Goal: Information Seeking & Learning: Learn about a topic

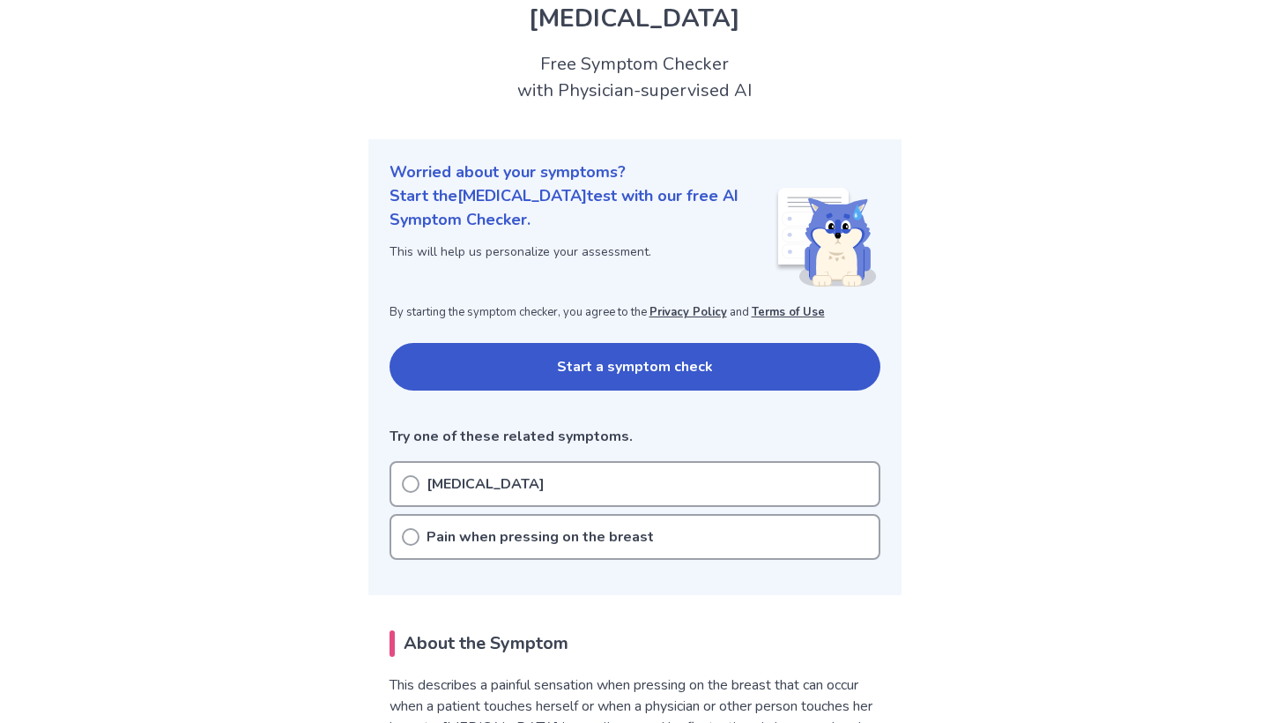
scroll to position [93, 0]
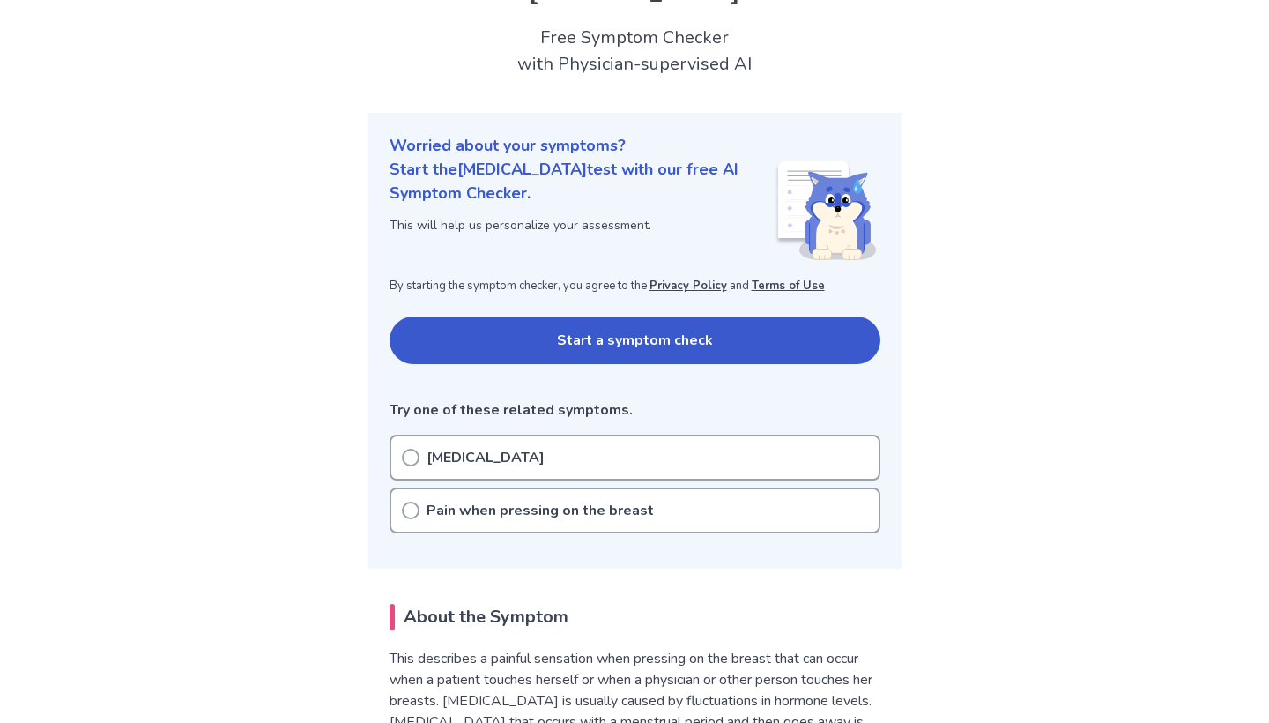
click at [472, 451] on p "[MEDICAL_DATA]" at bounding box center [486, 457] width 118 height 21
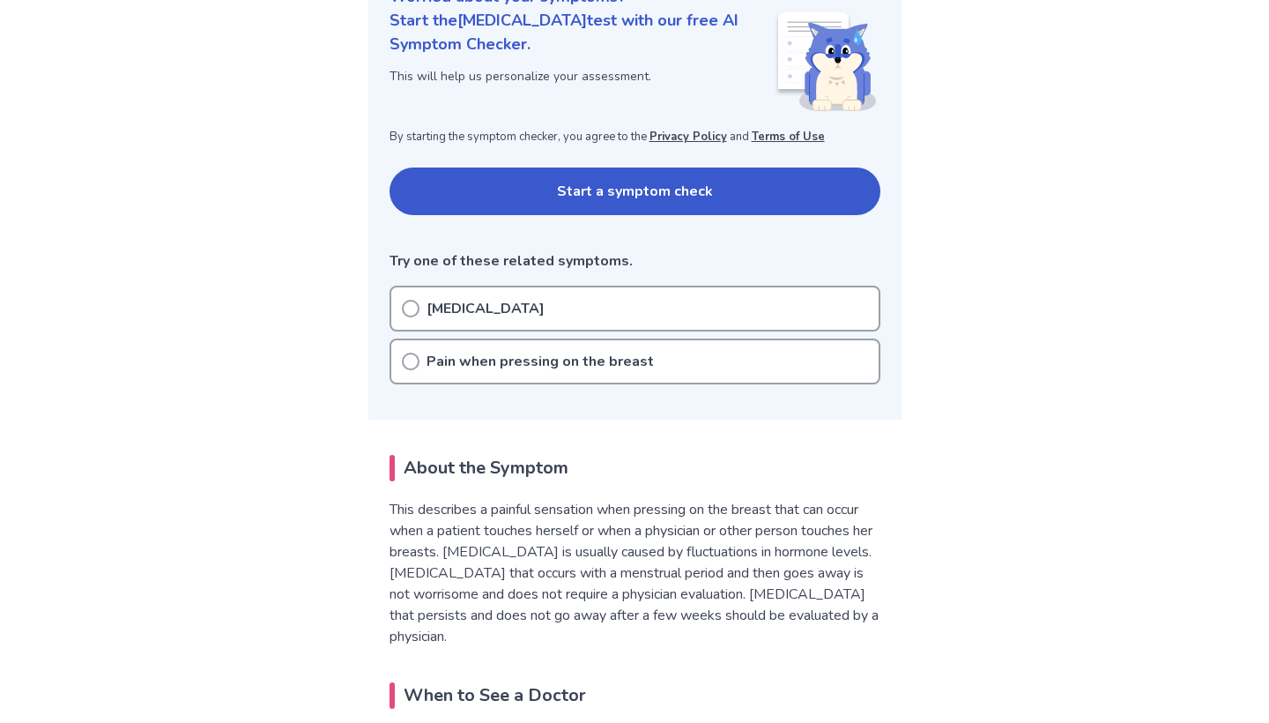
scroll to position [256, 0]
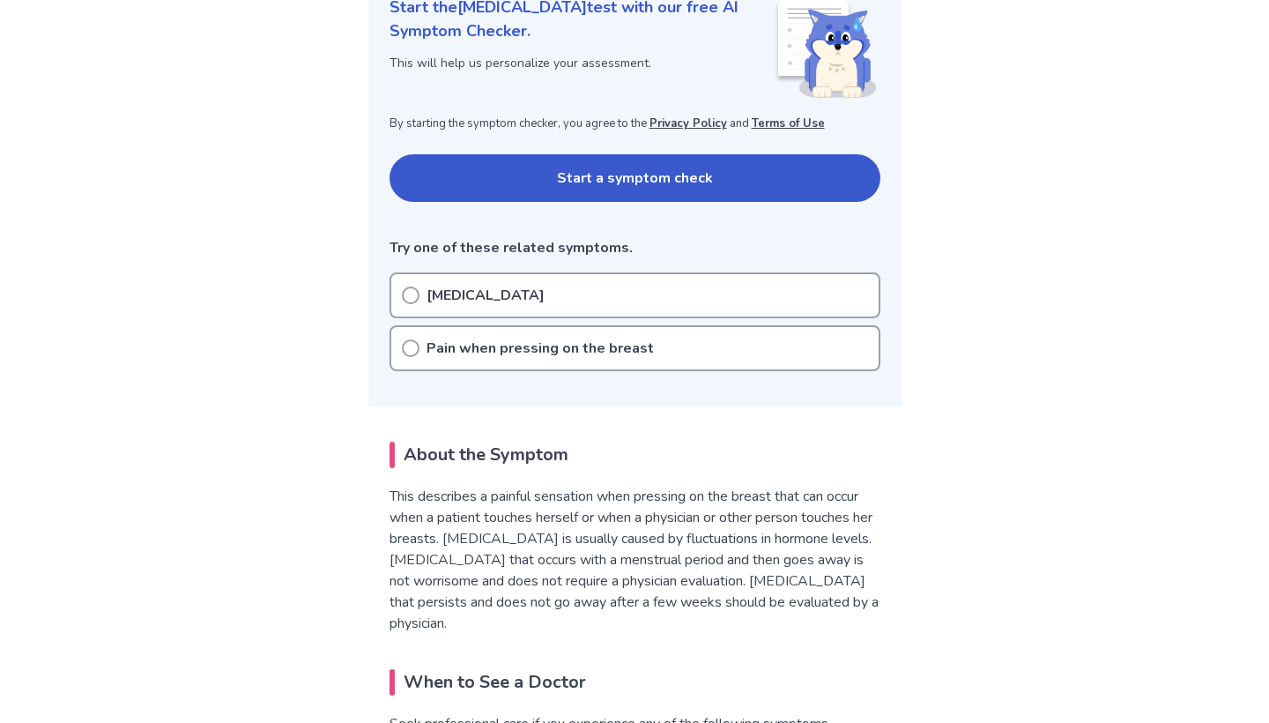
click at [509, 183] on button "Start a symptom check" at bounding box center [635, 178] width 491 height 48
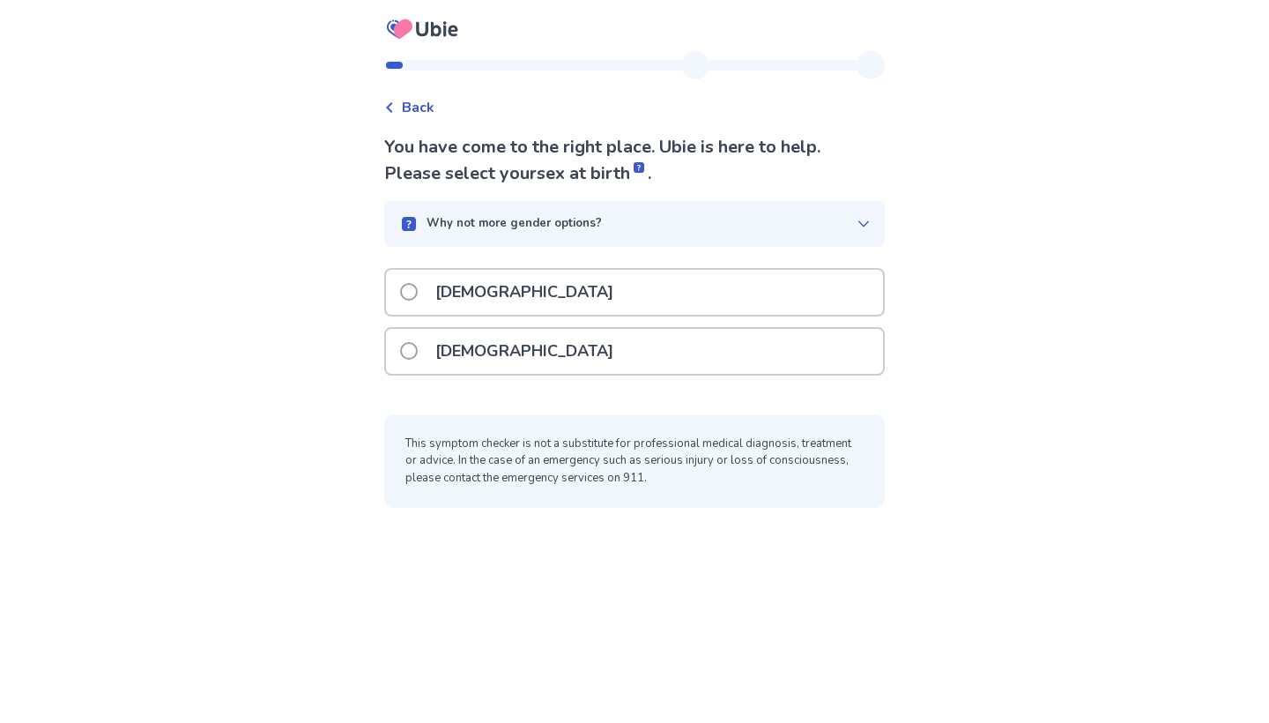
click at [473, 346] on p "Female" at bounding box center [524, 351] width 199 height 45
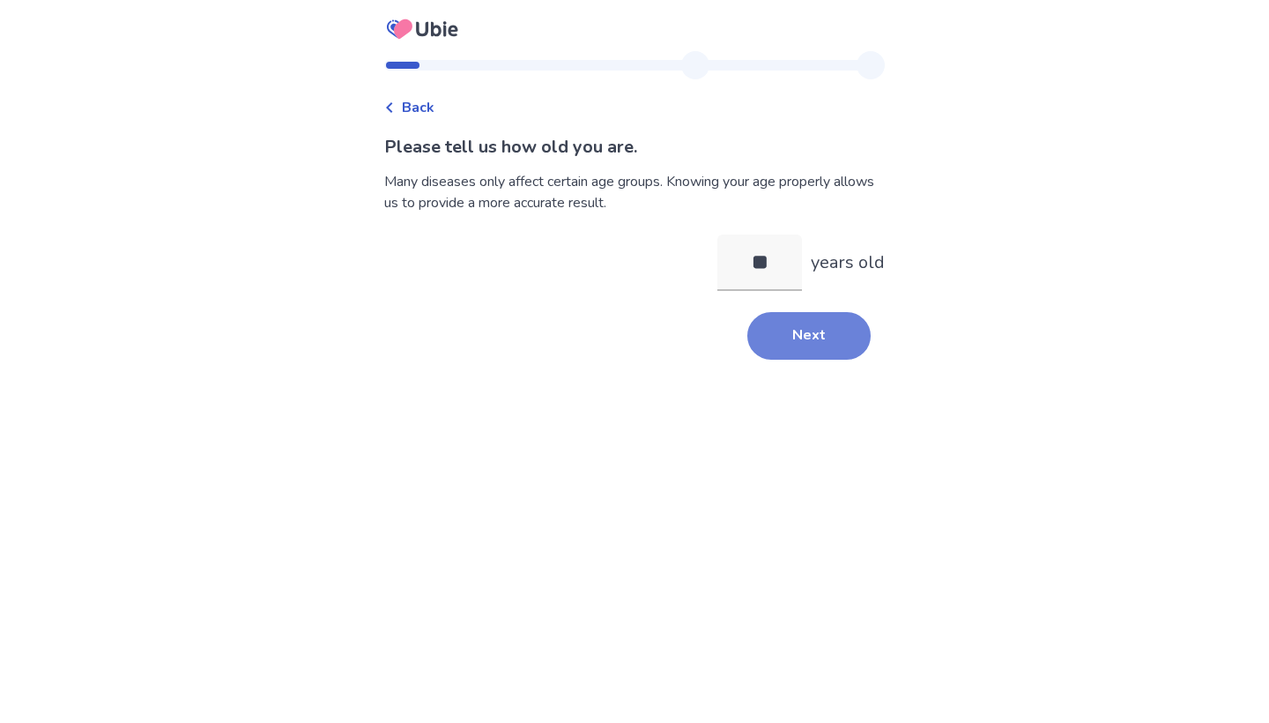
type input "**"
click at [847, 343] on button "Next" at bounding box center [808, 336] width 123 height 48
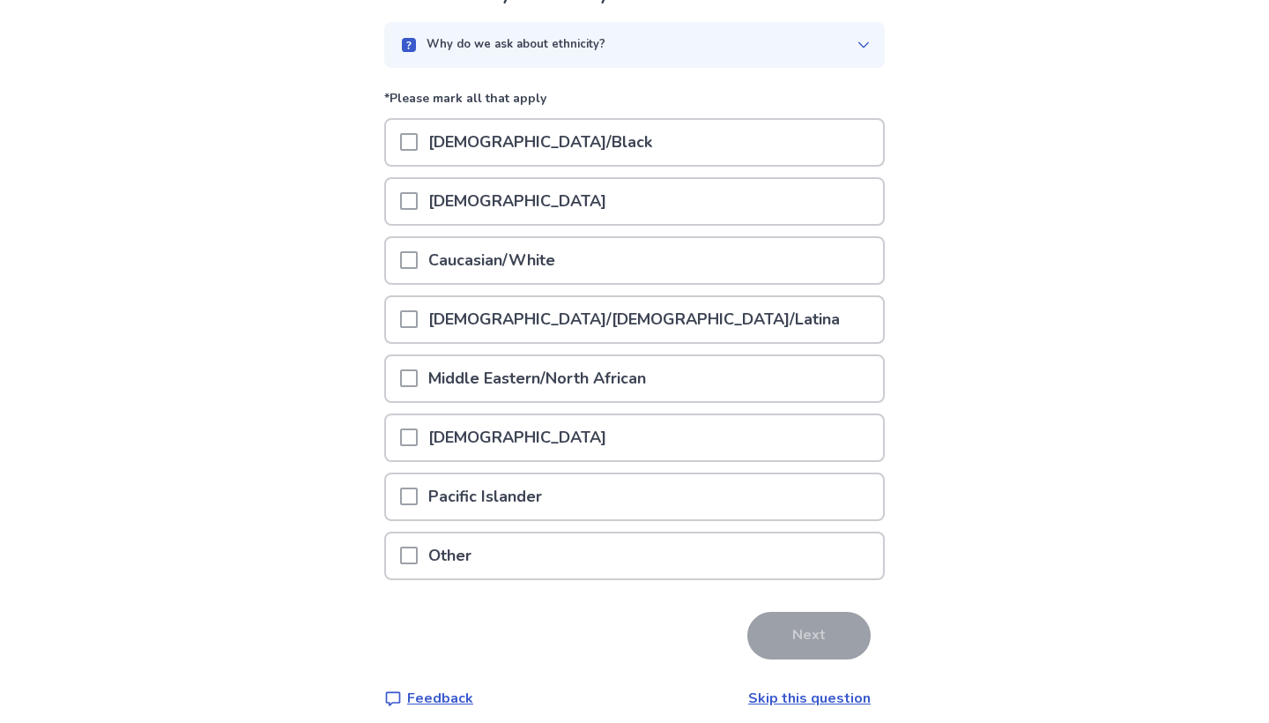
scroll to position [154, 0]
click at [566, 260] on p "Caucasian/White" at bounding box center [492, 258] width 148 height 45
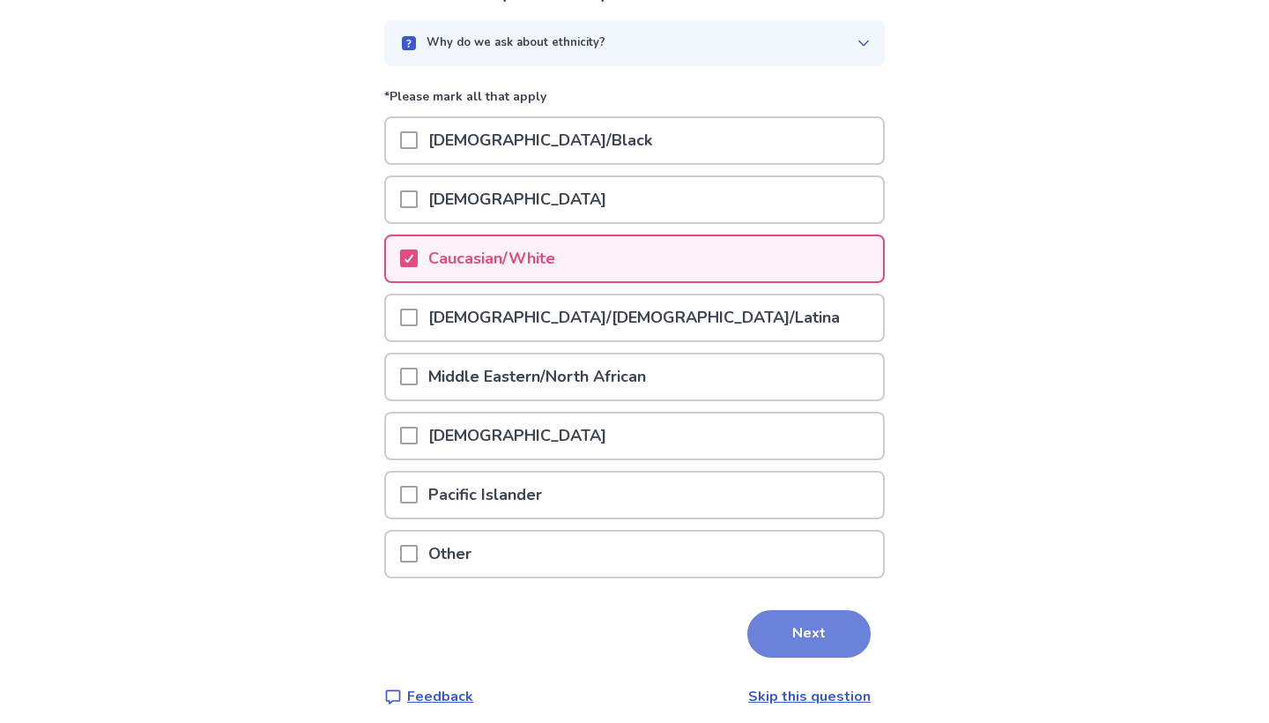
click at [792, 625] on button "Next" at bounding box center [808, 634] width 123 height 48
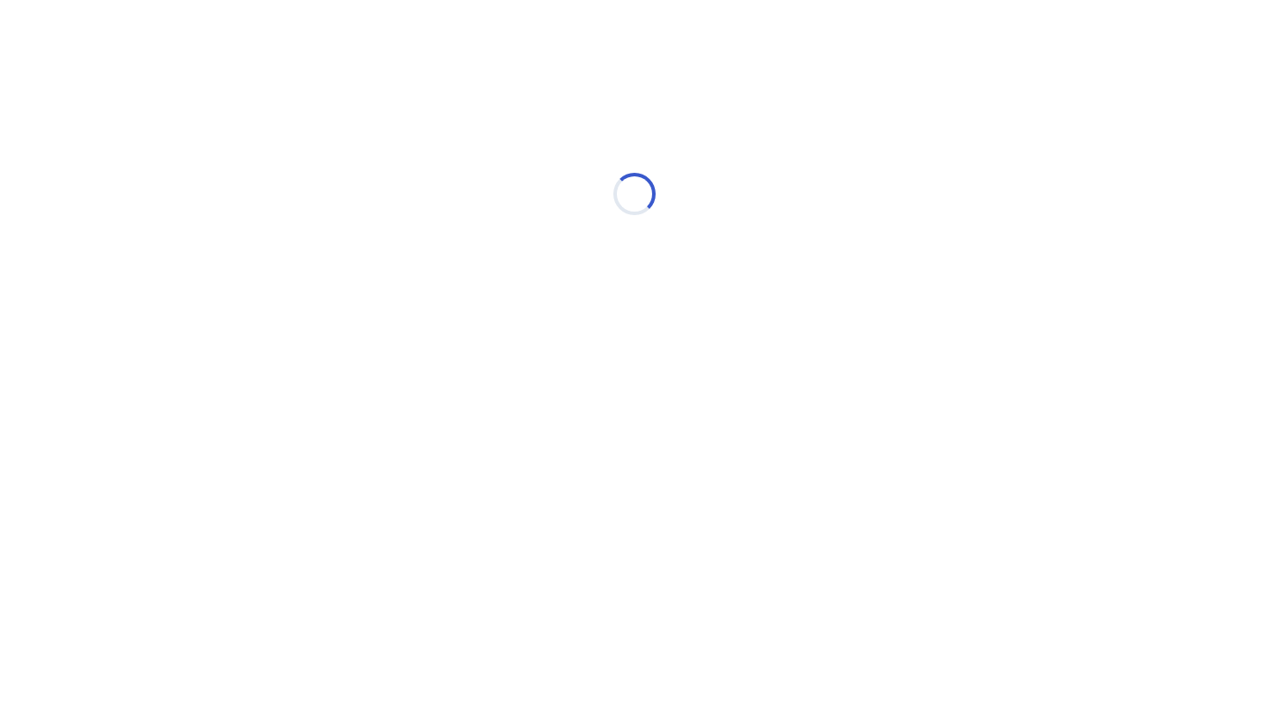
scroll to position [0, 0]
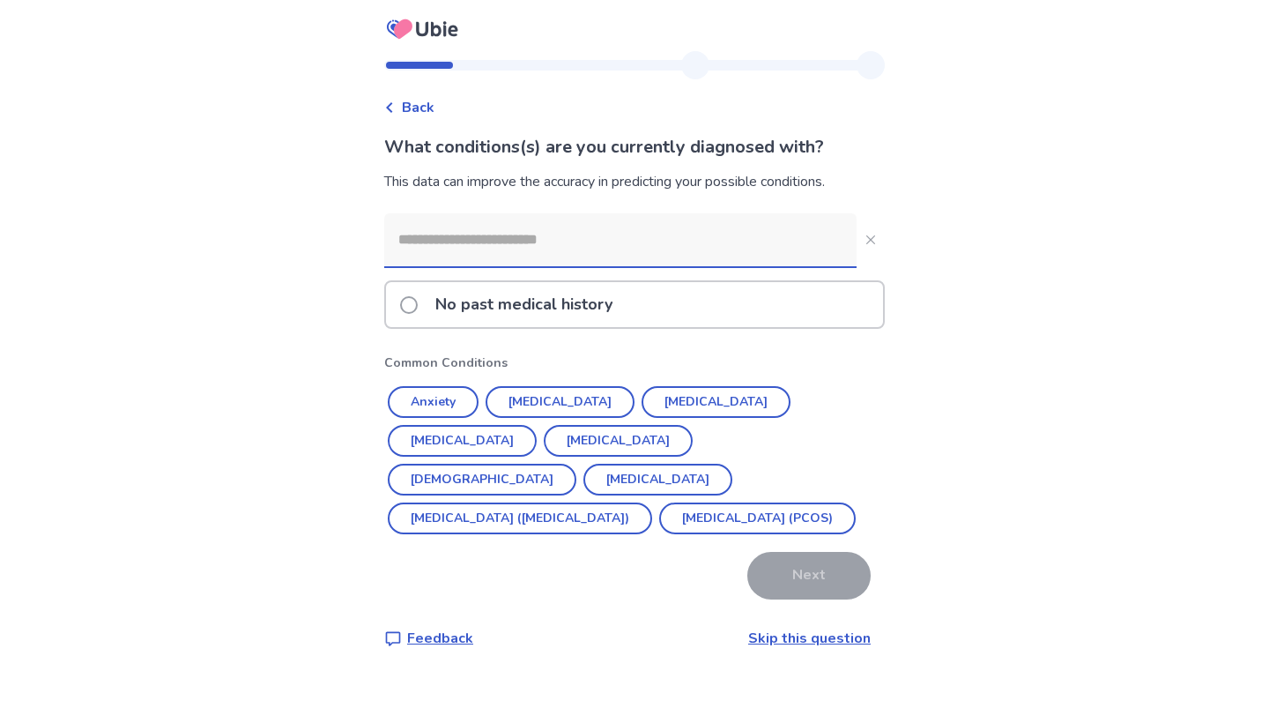
click at [589, 301] on p "No past medical history" at bounding box center [524, 304] width 198 height 45
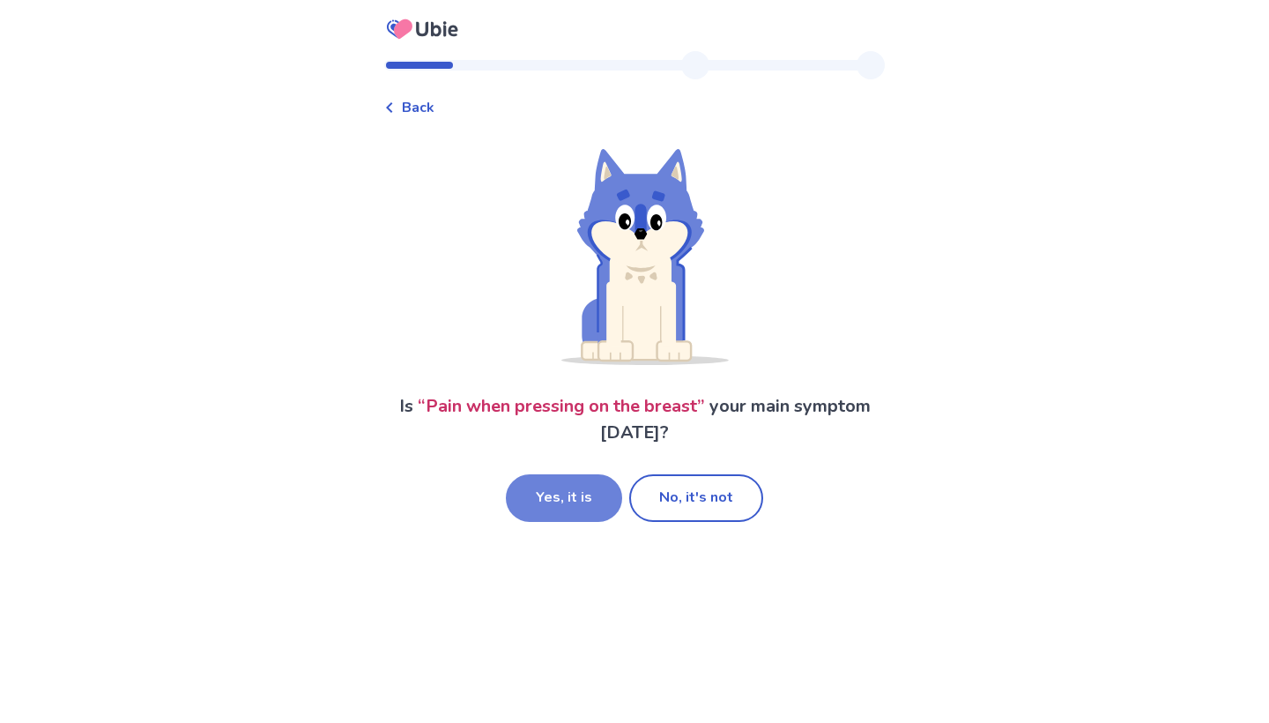
click at [604, 490] on button "Yes, it is" at bounding box center [564, 498] width 116 height 48
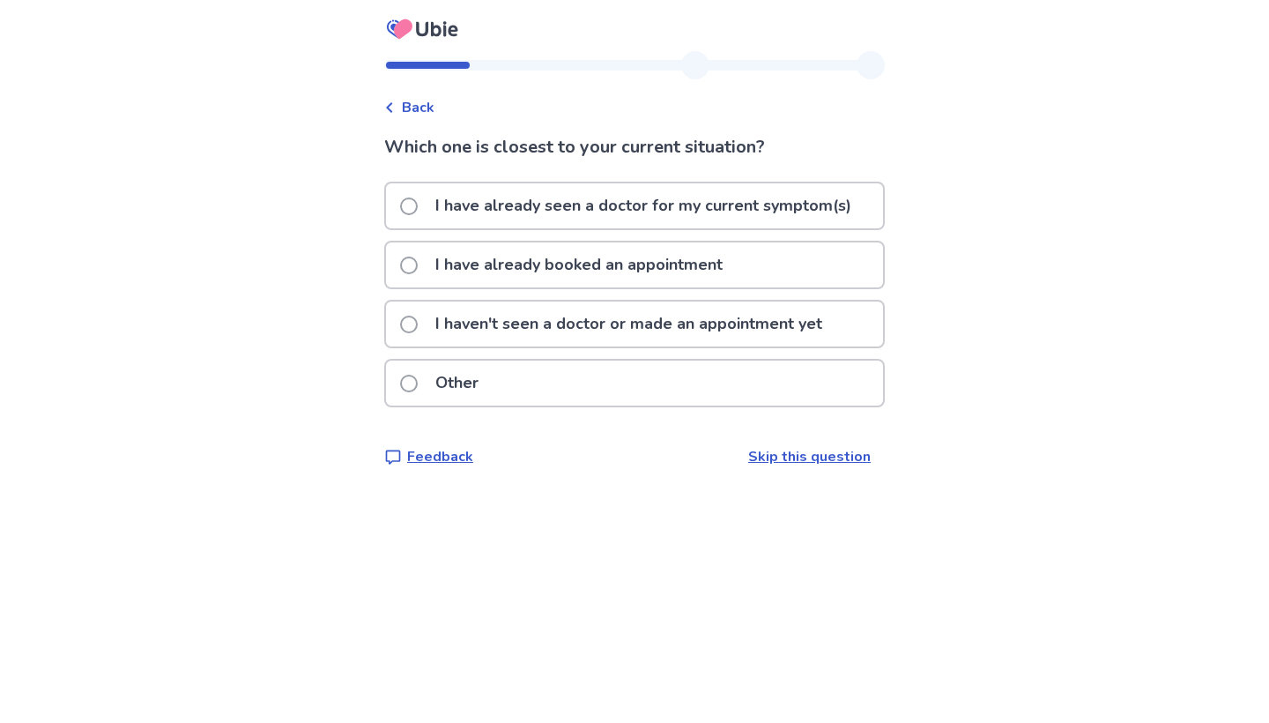
click at [638, 331] on p "I haven't seen a doctor or made an appointment yet" at bounding box center [629, 323] width 408 height 45
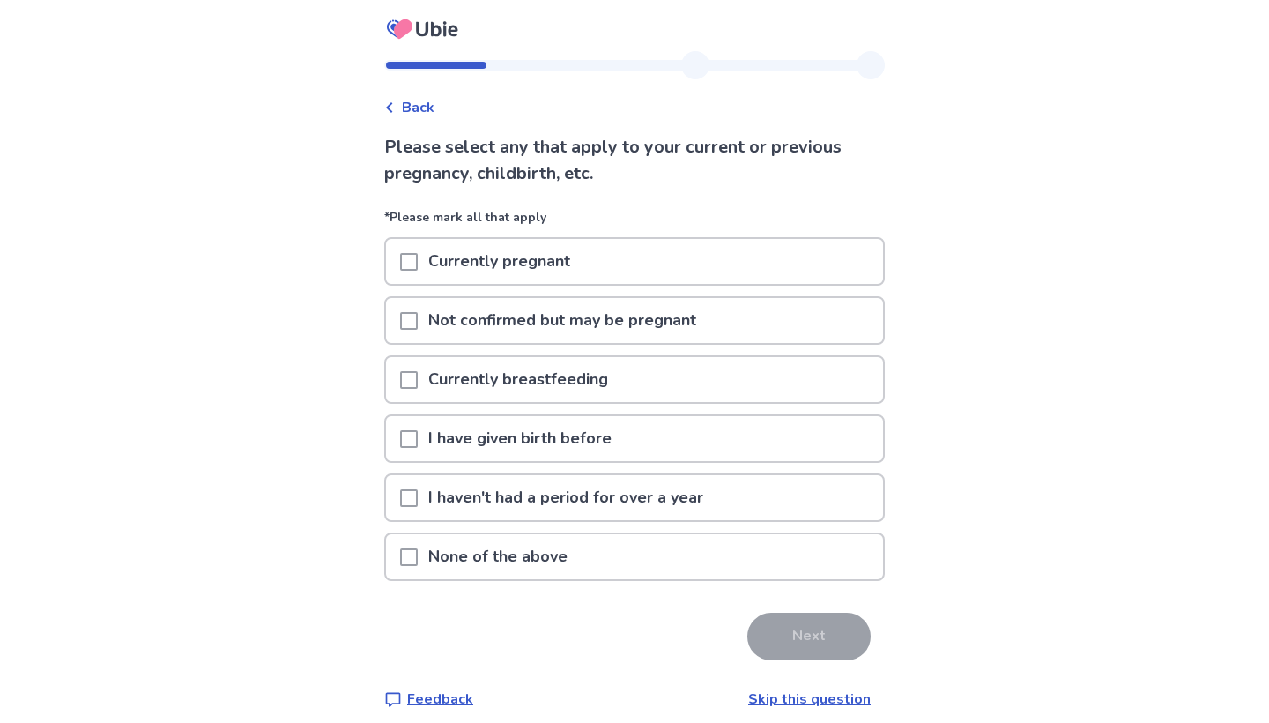
click at [548, 554] on p "None of the above" at bounding box center [498, 556] width 160 height 45
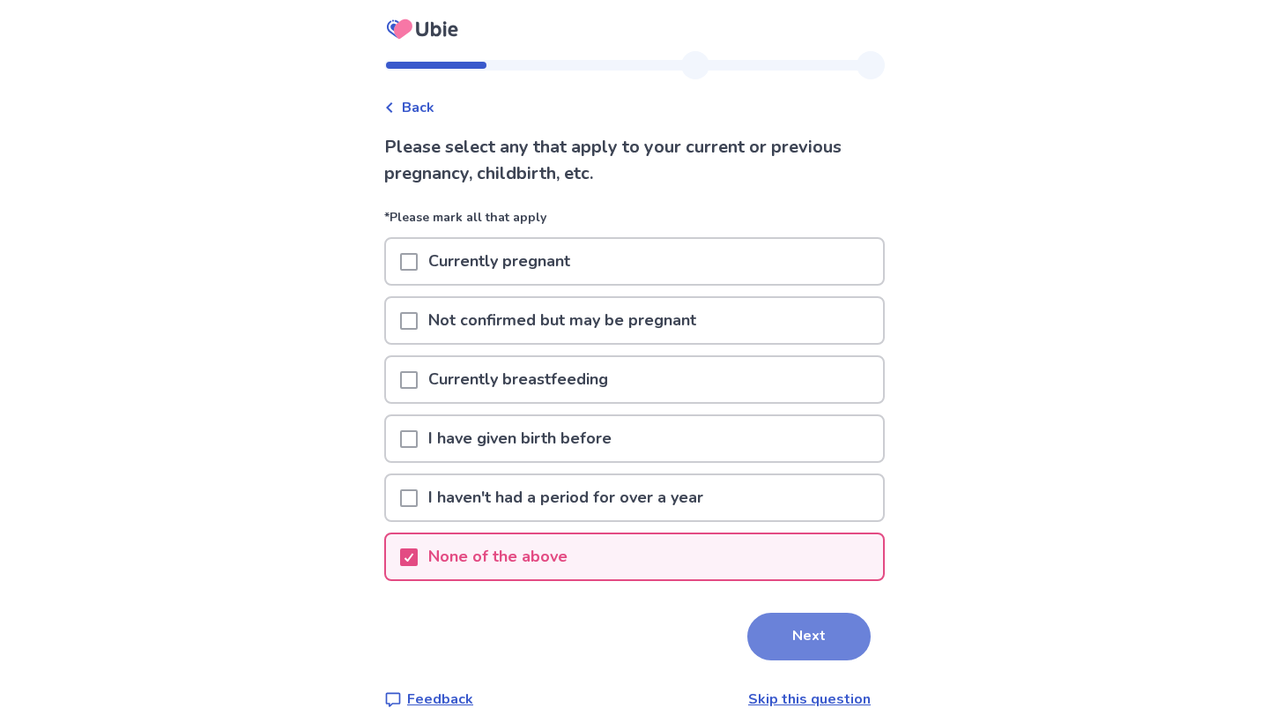
click at [762, 654] on button "Next" at bounding box center [808, 637] width 123 height 48
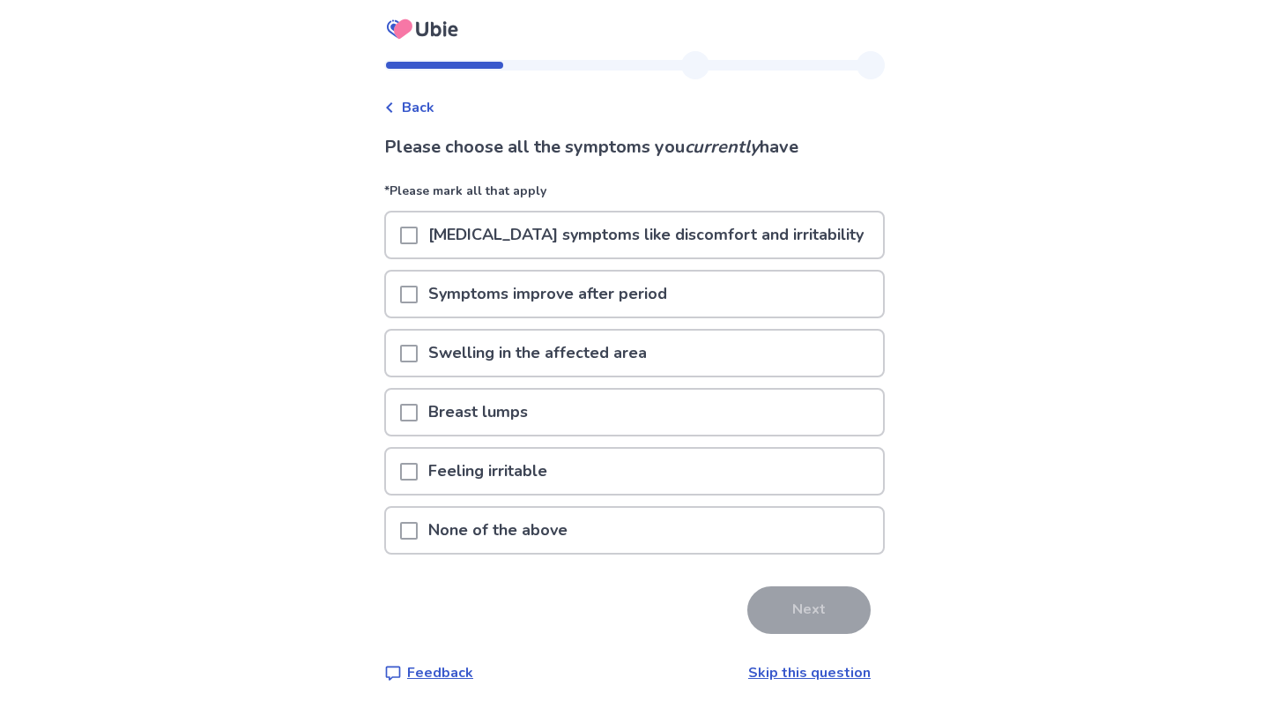
click at [553, 543] on p "None of the above" at bounding box center [498, 530] width 160 height 45
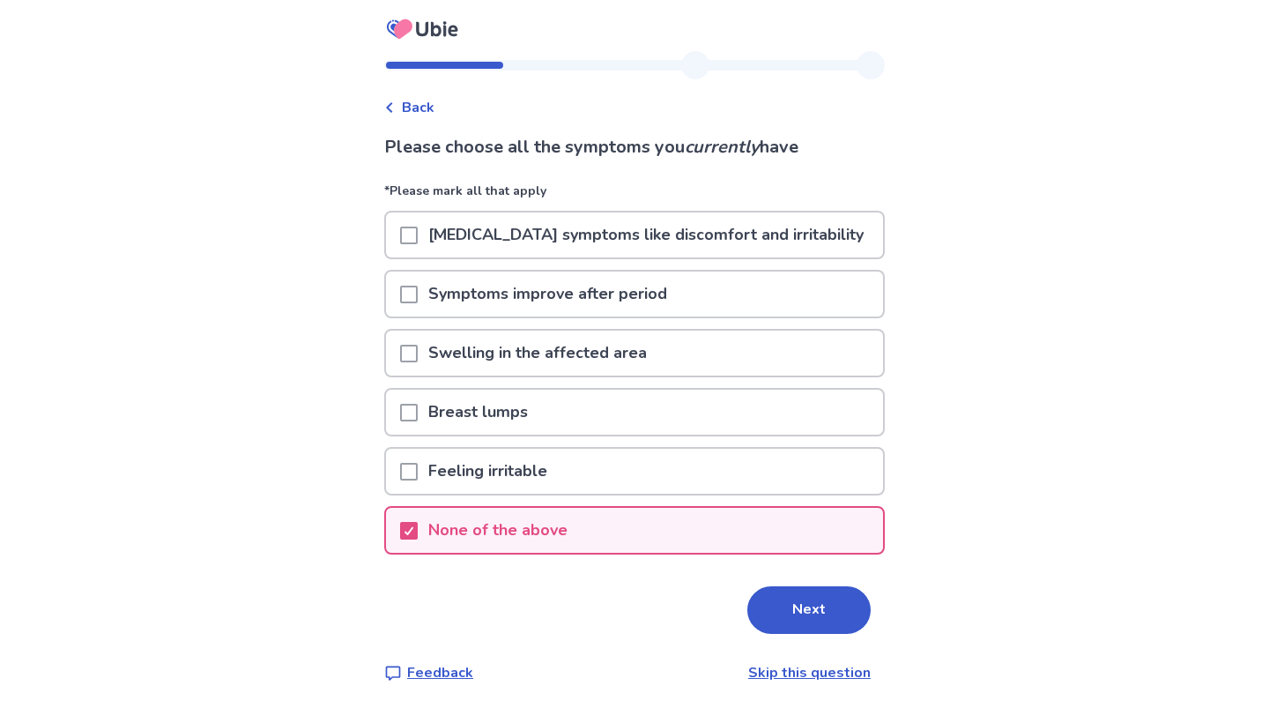
click at [793, 638] on div "Please choose all the symptoms you currently have *Please mark all that apply P…" at bounding box center [634, 408] width 501 height 549
click at [813, 610] on button "Next" at bounding box center [808, 610] width 123 height 48
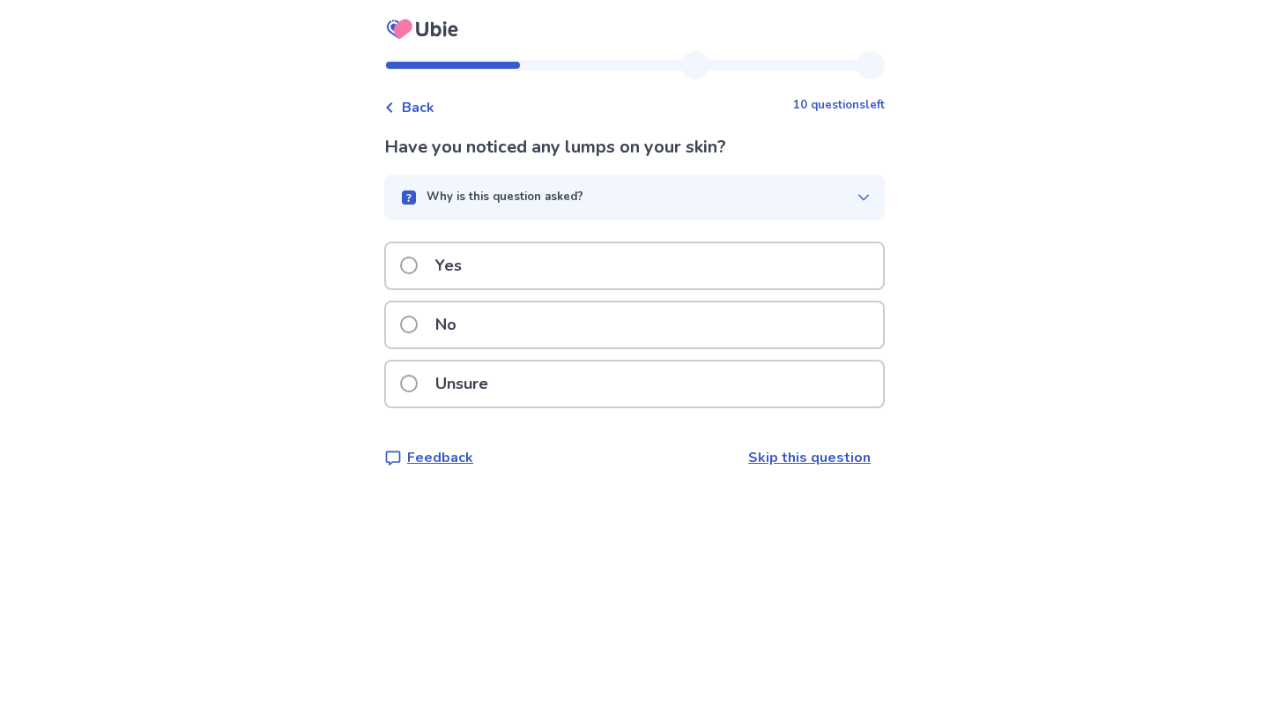
click at [741, 327] on div "No" at bounding box center [634, 324] width 497 height 45
click at [786, 264] on div "Yes" at bounding box center [634, 265] width 497 height 45
click at [776, 333] on div "No" at bounding box center [634, 324] width 497 height 45
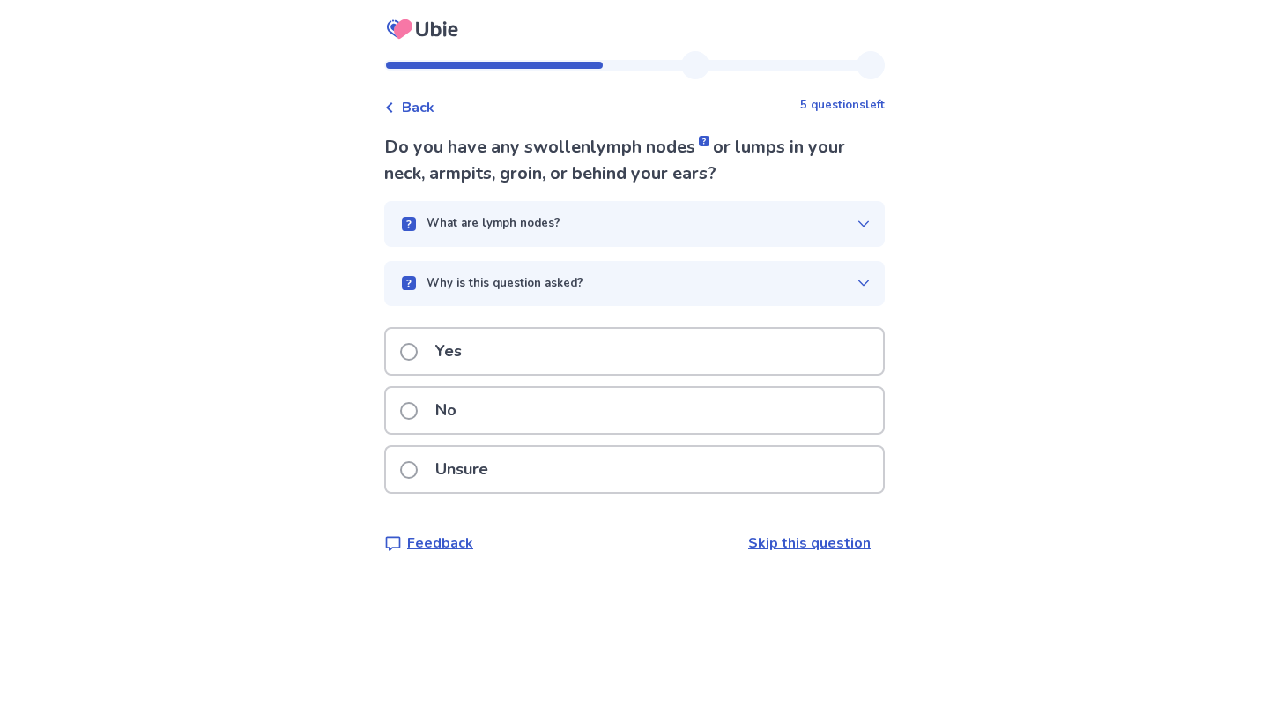
click at [779, 289] on div "Why is this question asked?" at bounding box center [627, 284] width 458 height 18
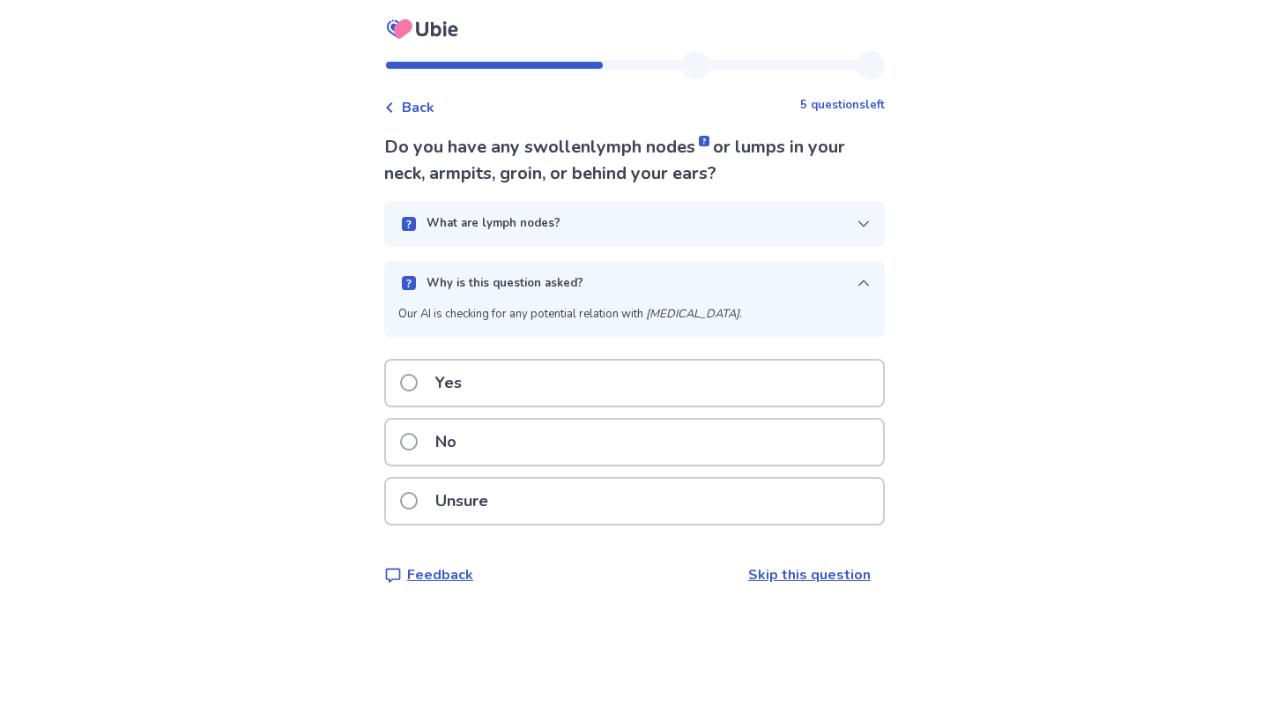
click at [780, 289] on div "Why is this question asked?" at bounding box center [627, 284] width 458 height 18
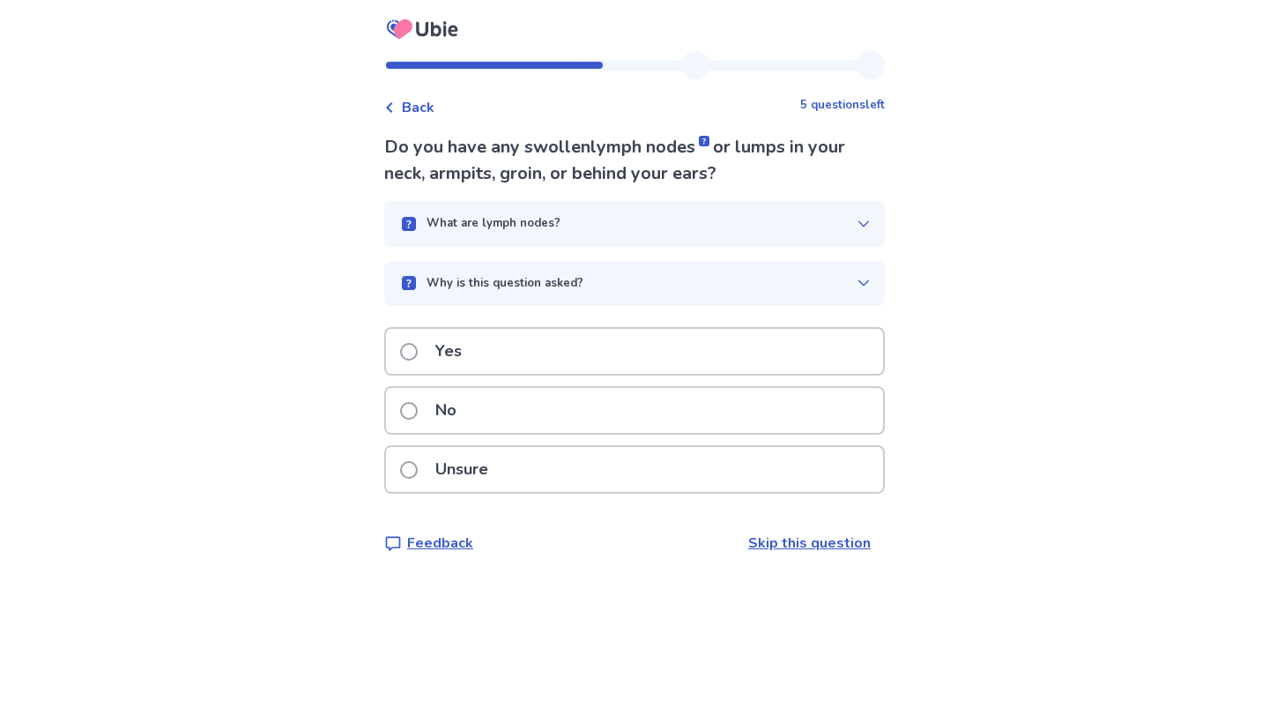
click at [750, 397] on div "No" at bounding box center [634, 410] width 497 height 45
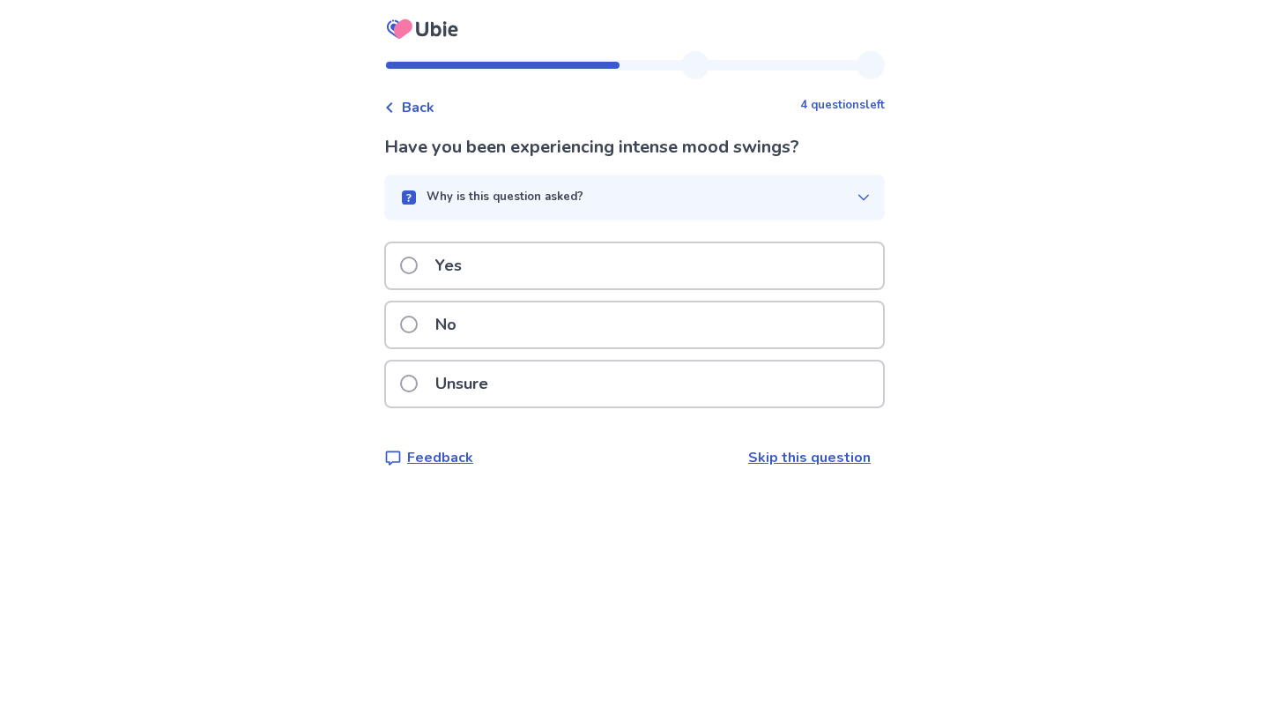
click at [763, 343] on div "No" at bounding box center [634, 324] width 497 height 45
click at [768, 328] on div "No" at bounding box center [634, 324] width 497 height 45
click at [767, 328] on div "No" at bounding box center [634, 324] width 497 height 45
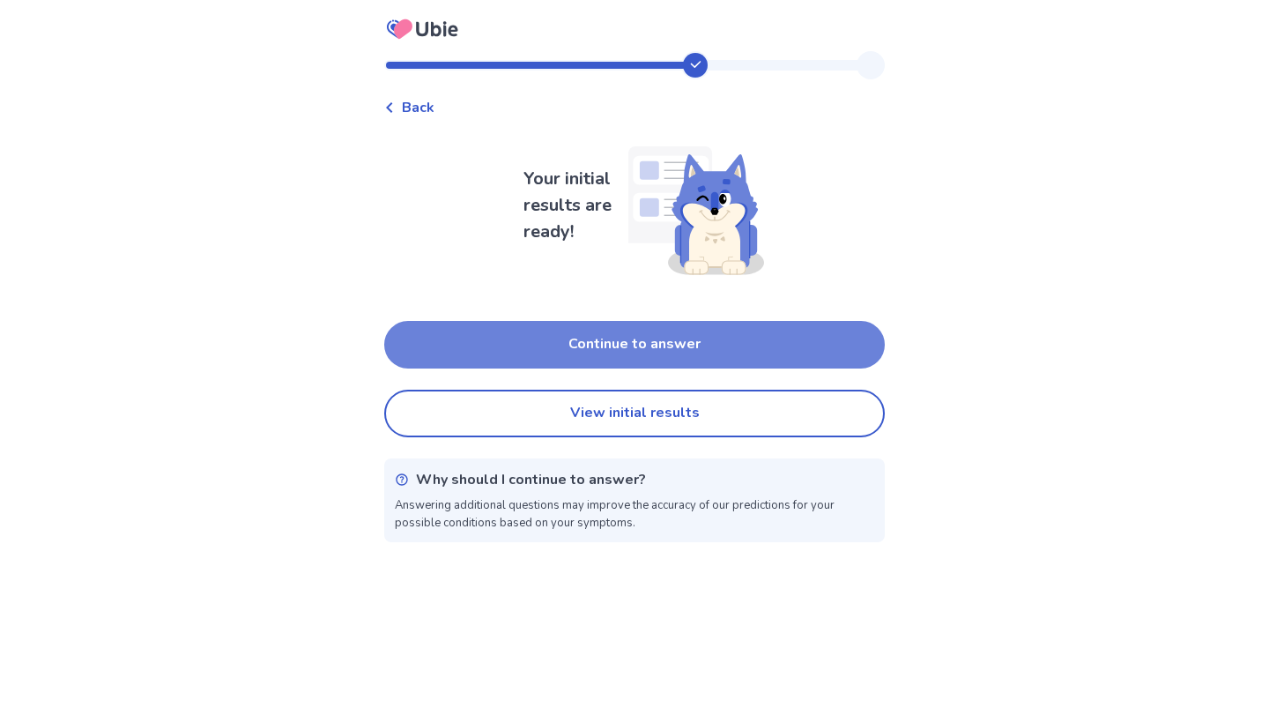
click at [767, 346] on button "Continue to answer" at bounding box center [634, 345] width 501 height 48
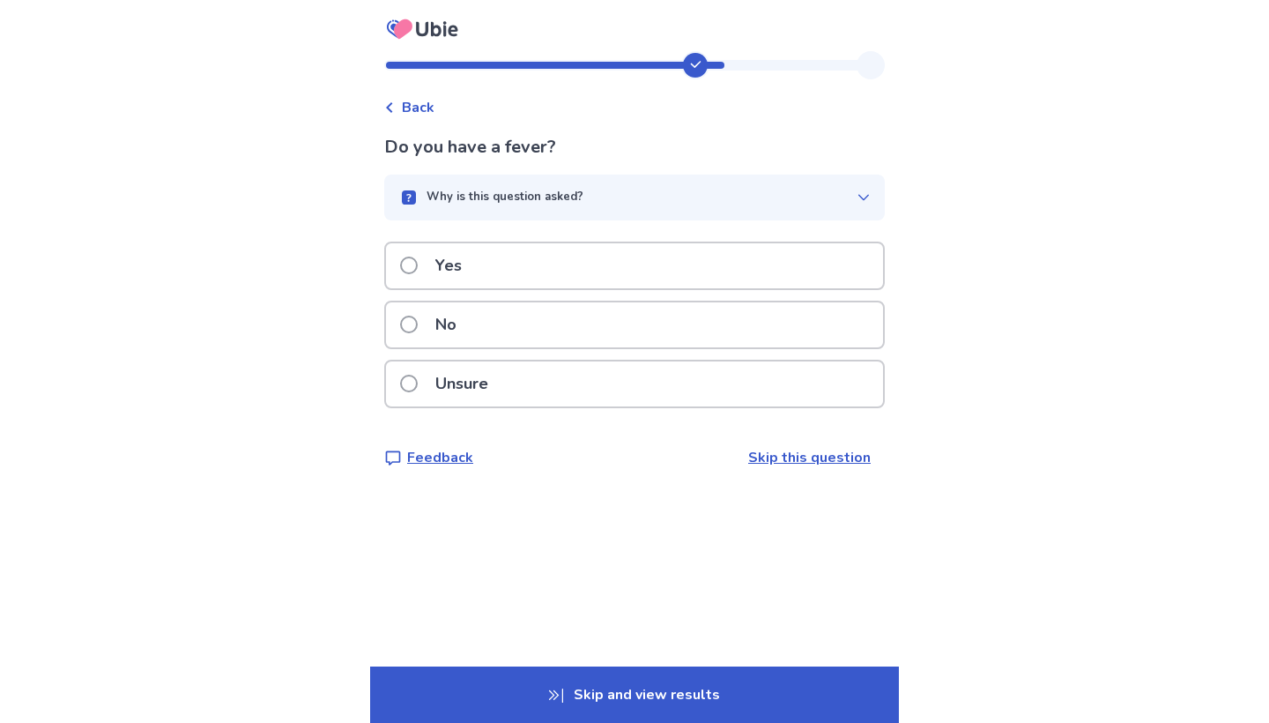
click at [777, 318] on div "No" at bounding box center [634, 324] width 497 height 45
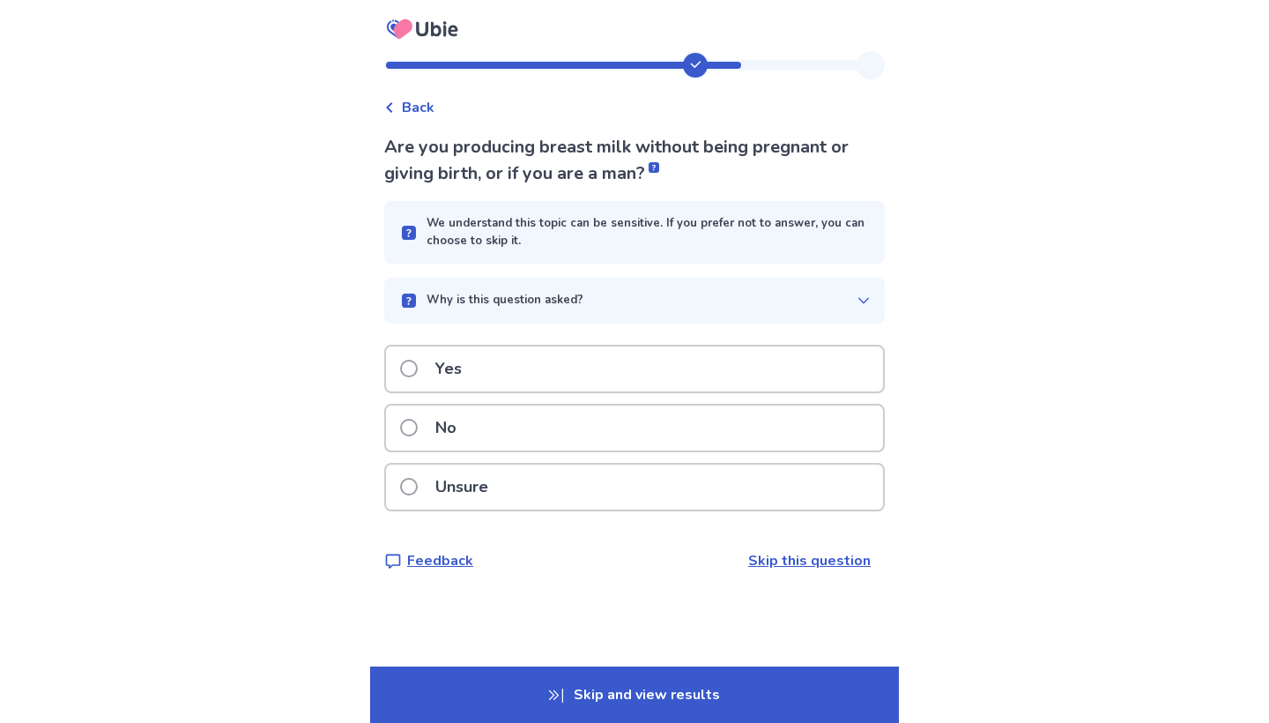
click at [773, 419] on div "No" at bounding box center [634, 427] width 497 height 45
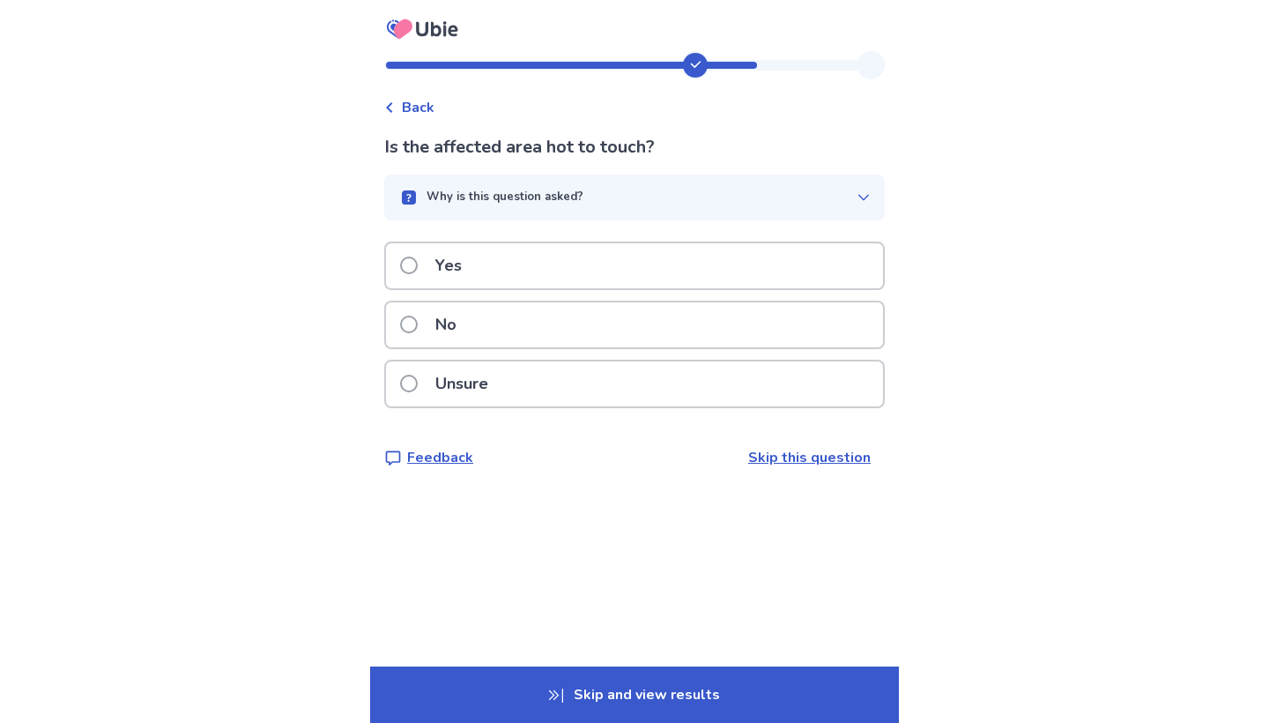
click at [771, 306] on div "No" at bounding box center [634, 324] width 497 height 45
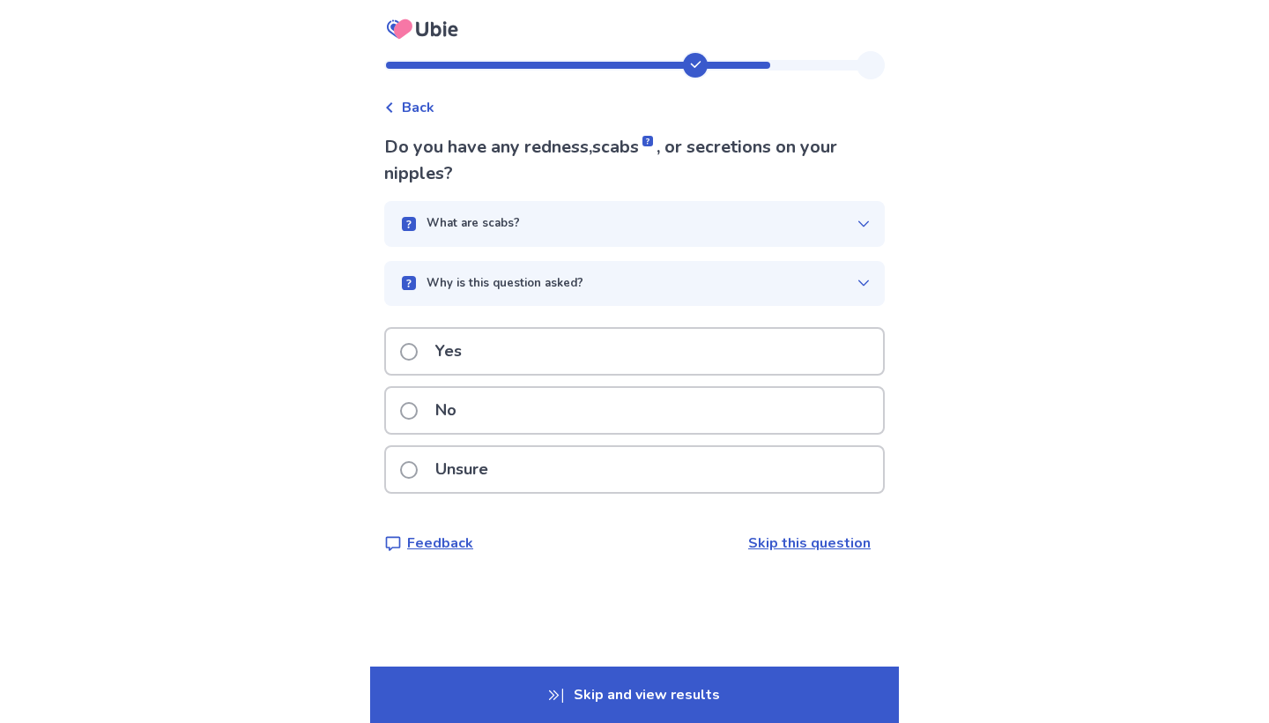
click at [787, 411] on div "No" at bounding box center [634, 410] width 497 height 45
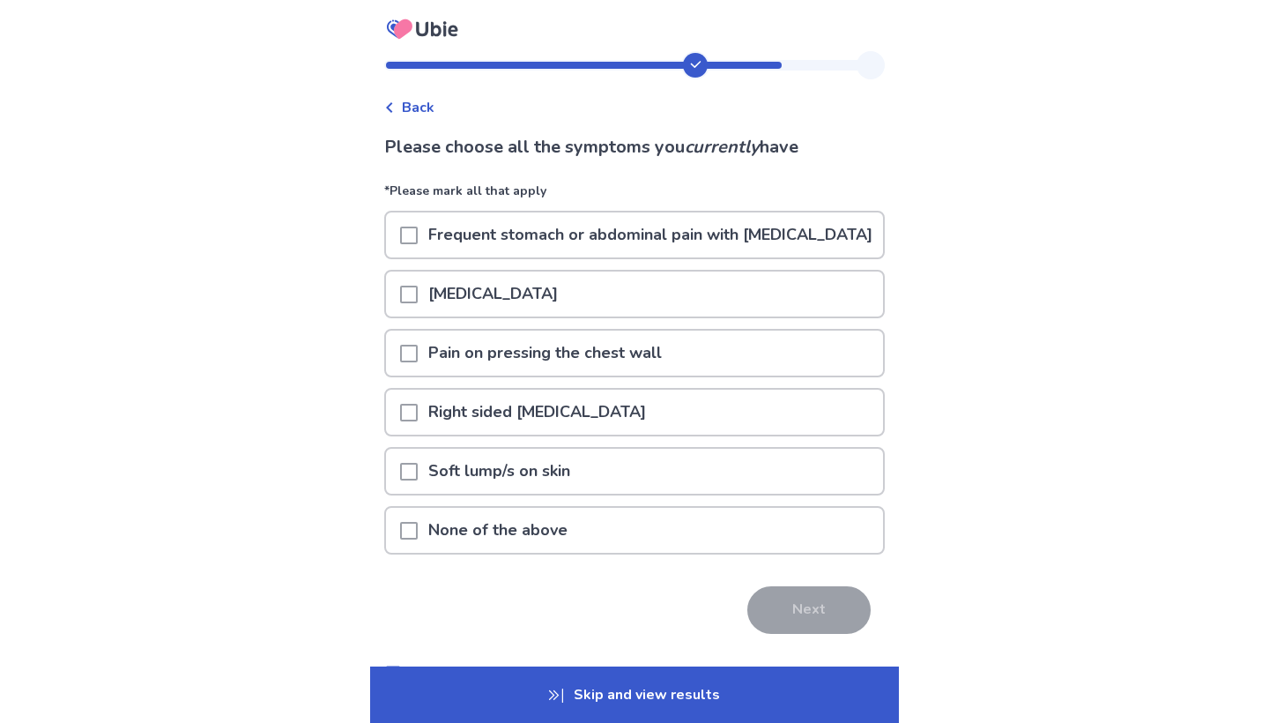
click at [763, 546] on div "None of the above" at bounding box center [634, 530] width 497 height 45
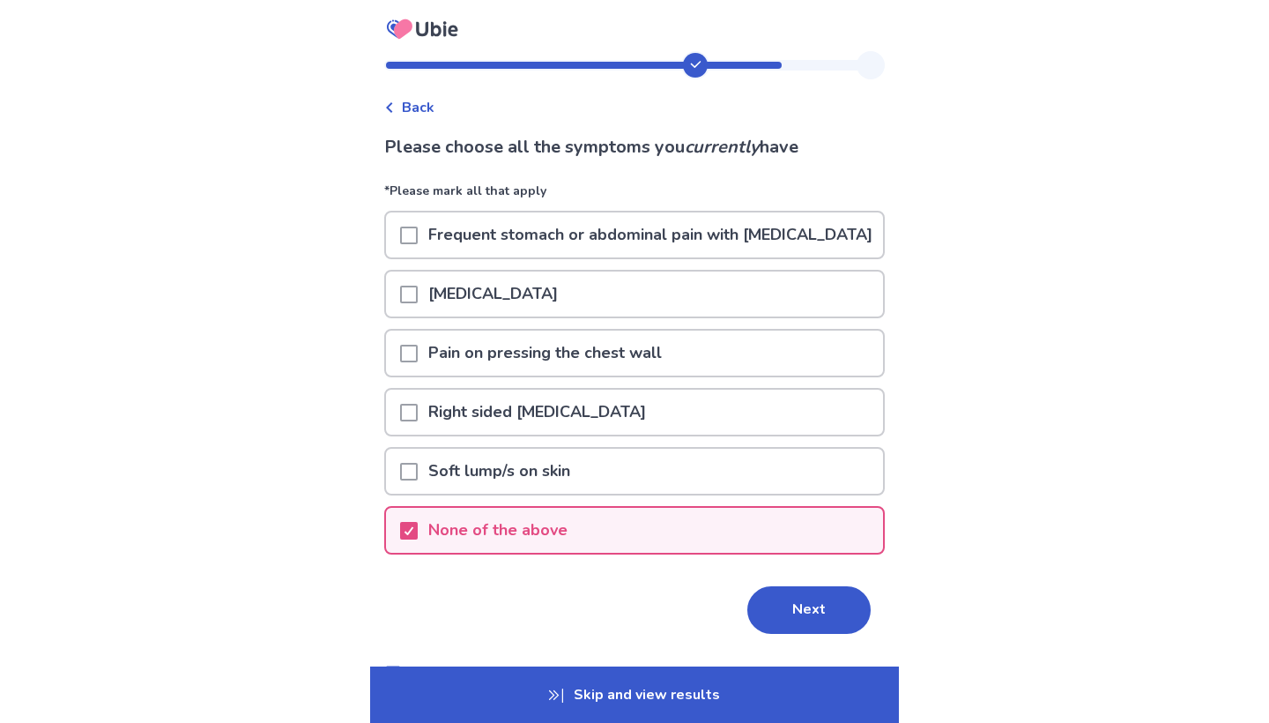
click at [815, 626] on button "Next" at bounding box center [808, 610] width 123 height 48
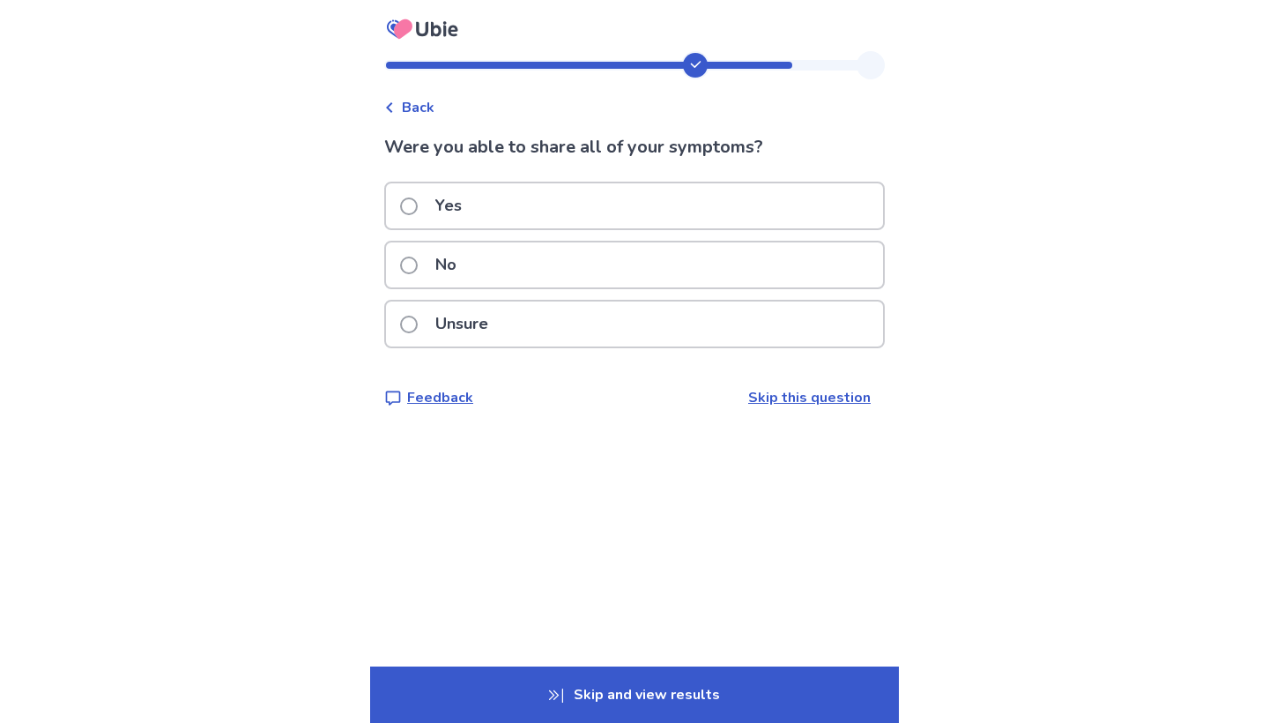
click at [756, 221] on div "Yes" at bounding box center [634, 205] width 497 height 45
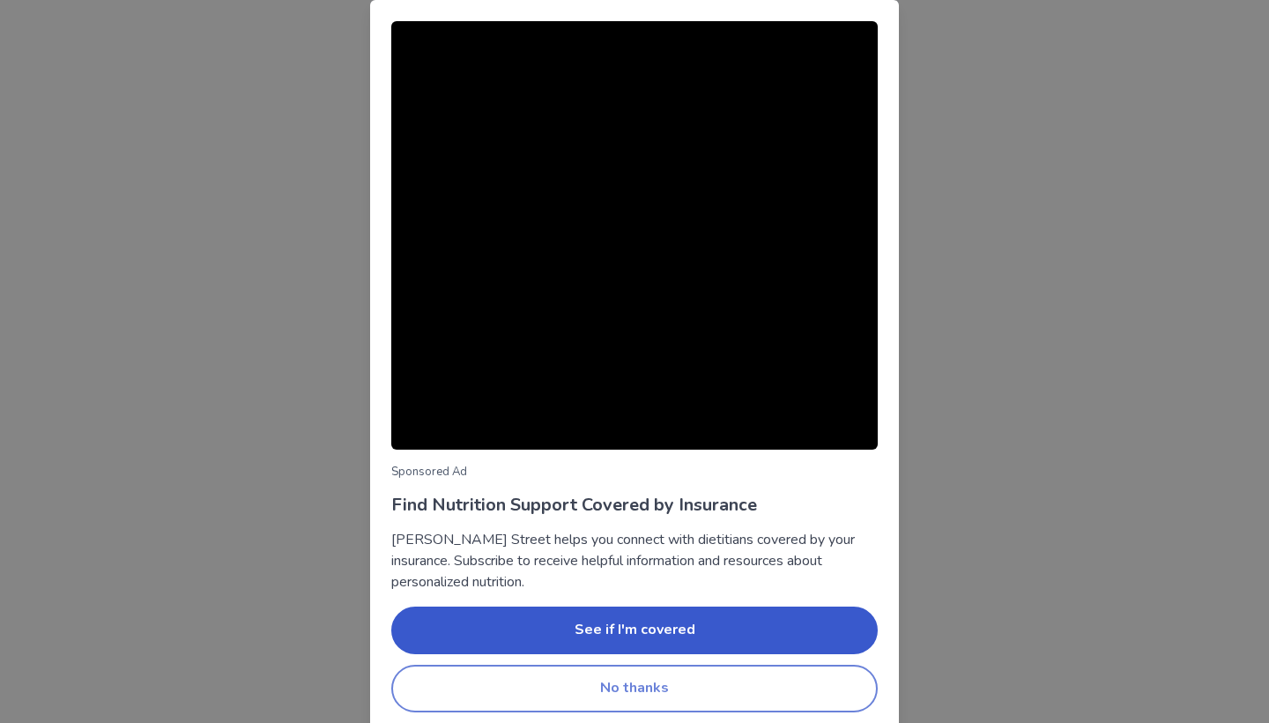
click at [763, 686] on button "No thanks" at bounding box center [634, 689] width 487 height 48
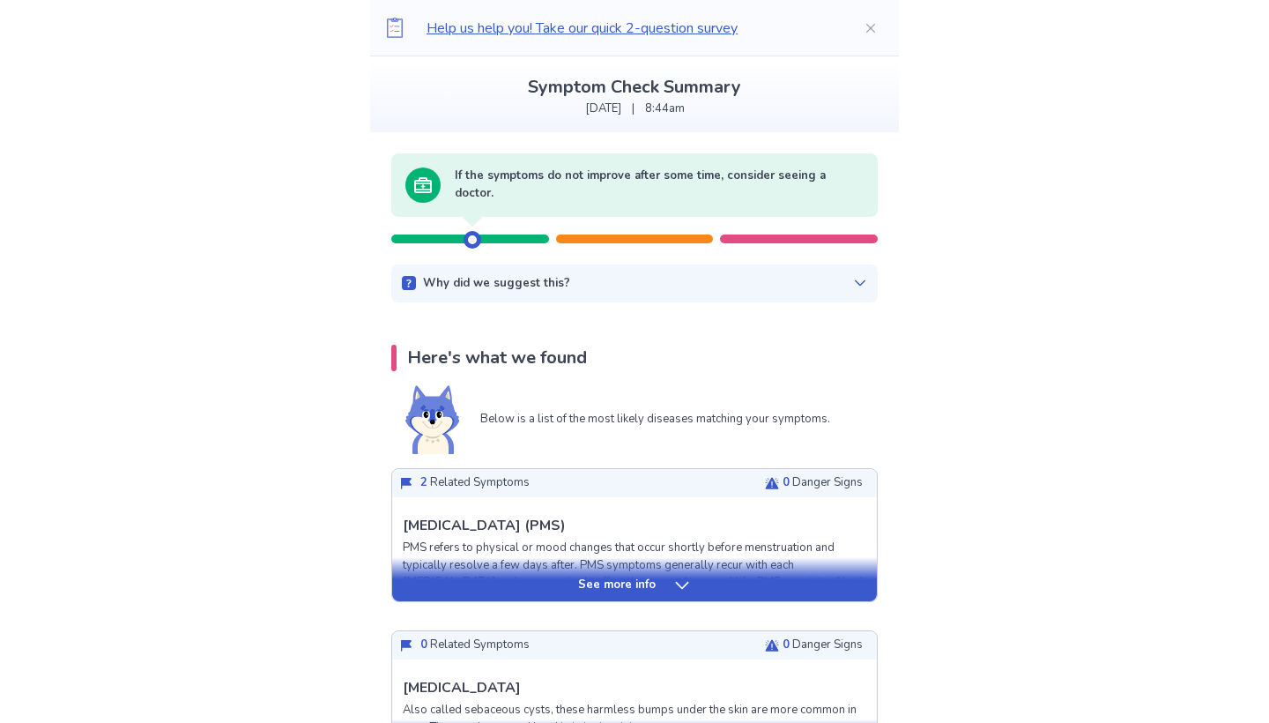
scroll to position [96, 0]
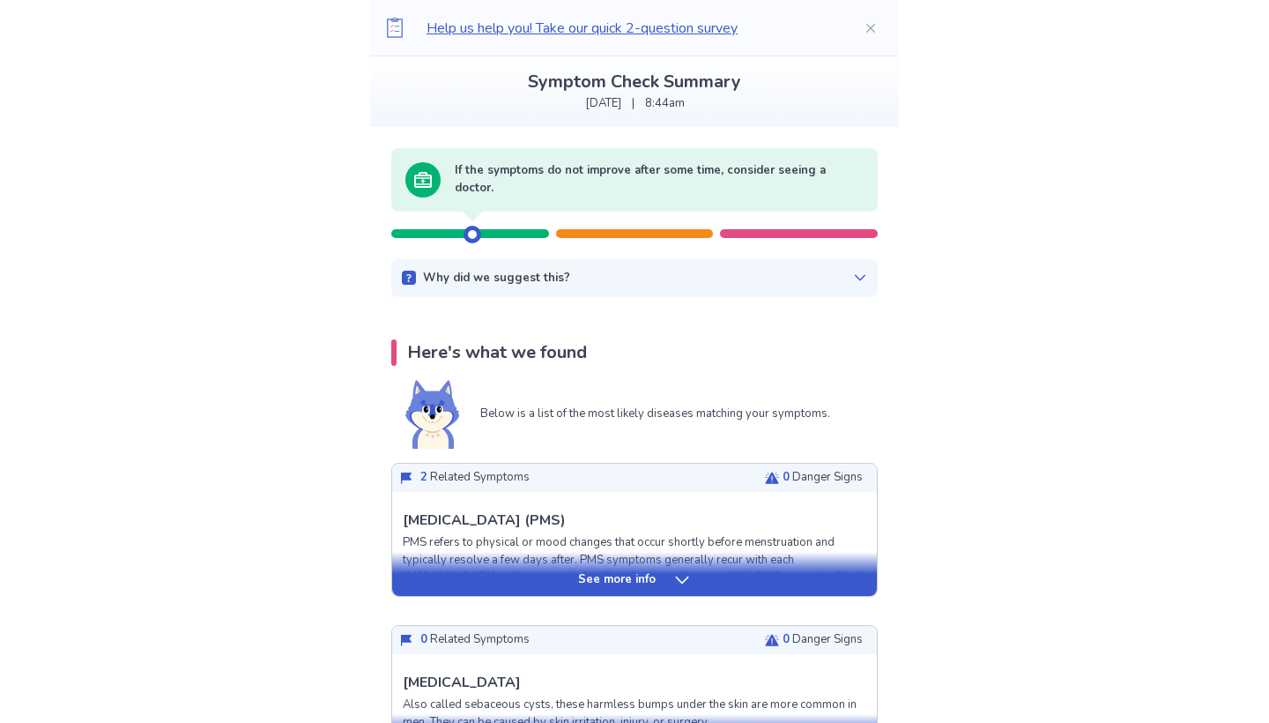
click at [686, 576] on icon at bounding box center [682, 580] width 18 height 18
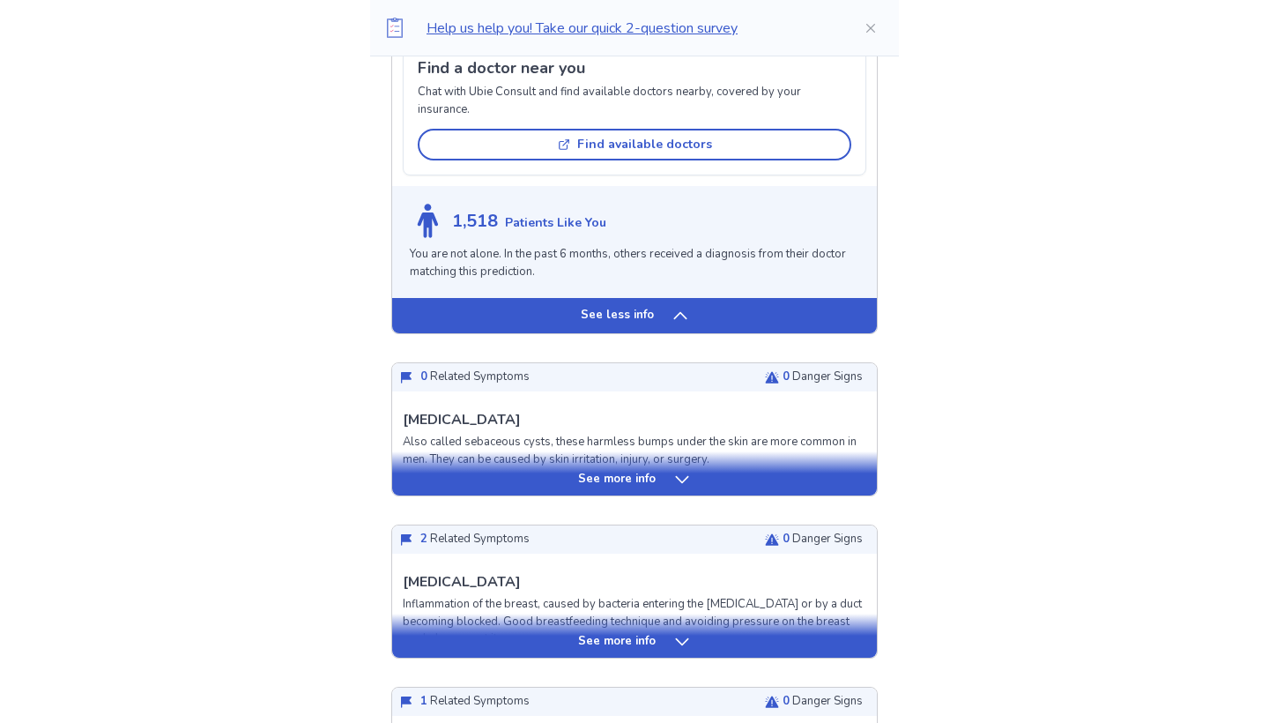
scroll to position [2014, 0]
